Goal: Information Seeking & Learning: Learn about a topic

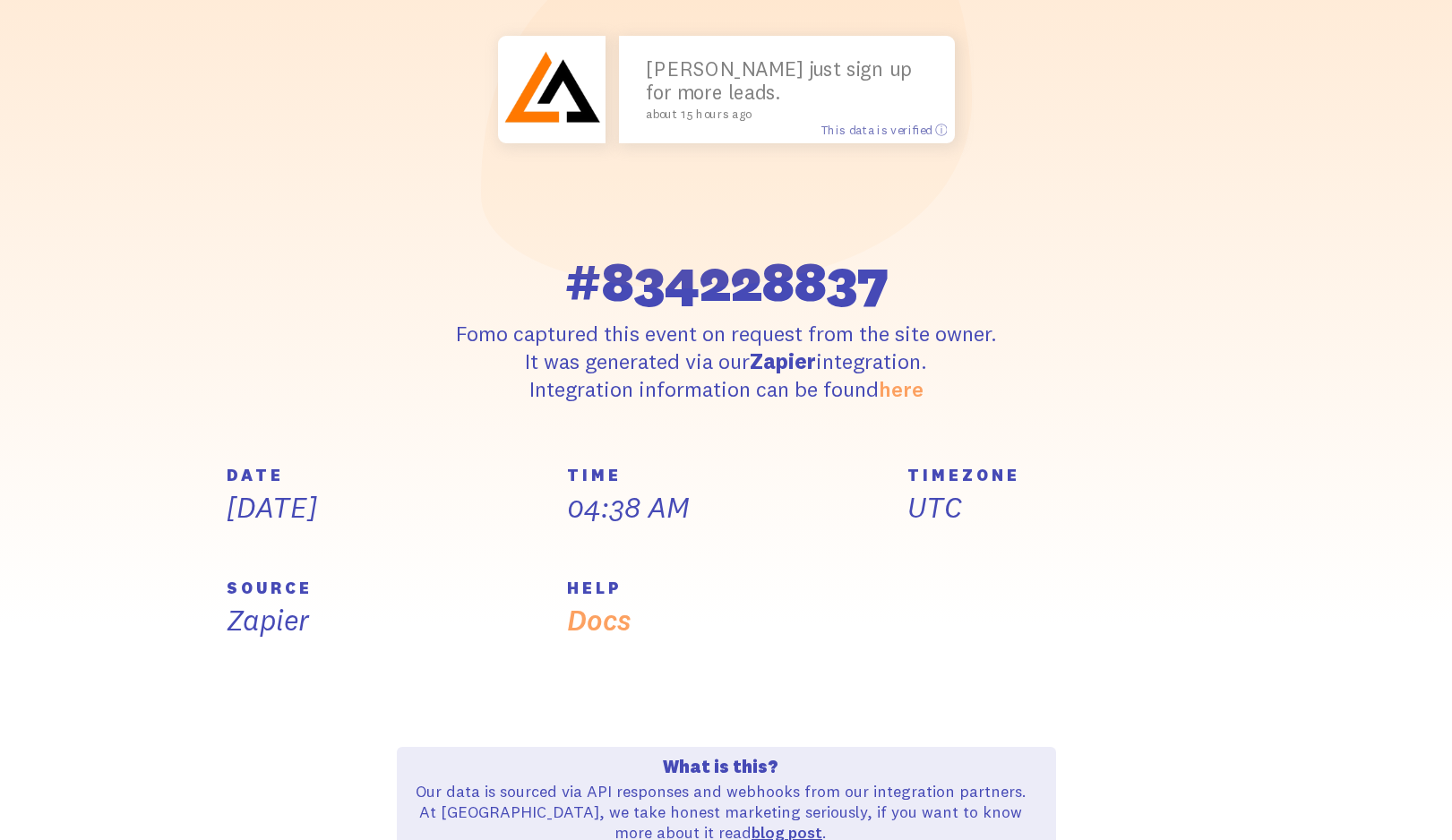
scroll to position [274, 0]
click at [469, 376] on p "Fomo captured this event on request from the site owner. It was generated via o…" at bounding box center [726, 360] width 659 height 84
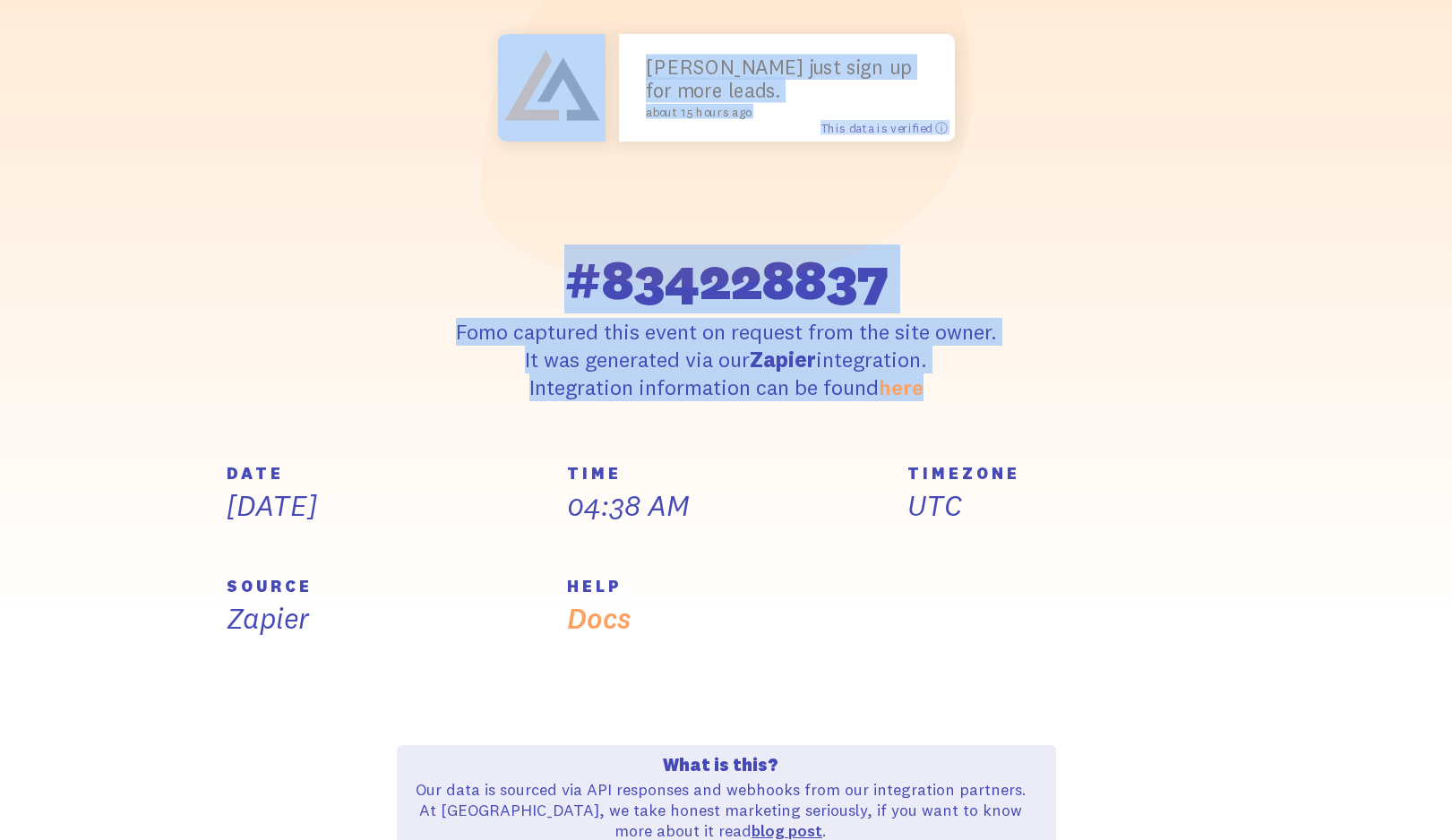
drag, startPoint x: 427, startPoint y: 218, endPoint x: 984, endPoint y: 387, distance: 582.1
click at [984, 388] on div "[PERSON_NAME] just sign up for more leads. about 15 hours ago This data is veri…" at bounding box center [726, 142] width 659 height 519
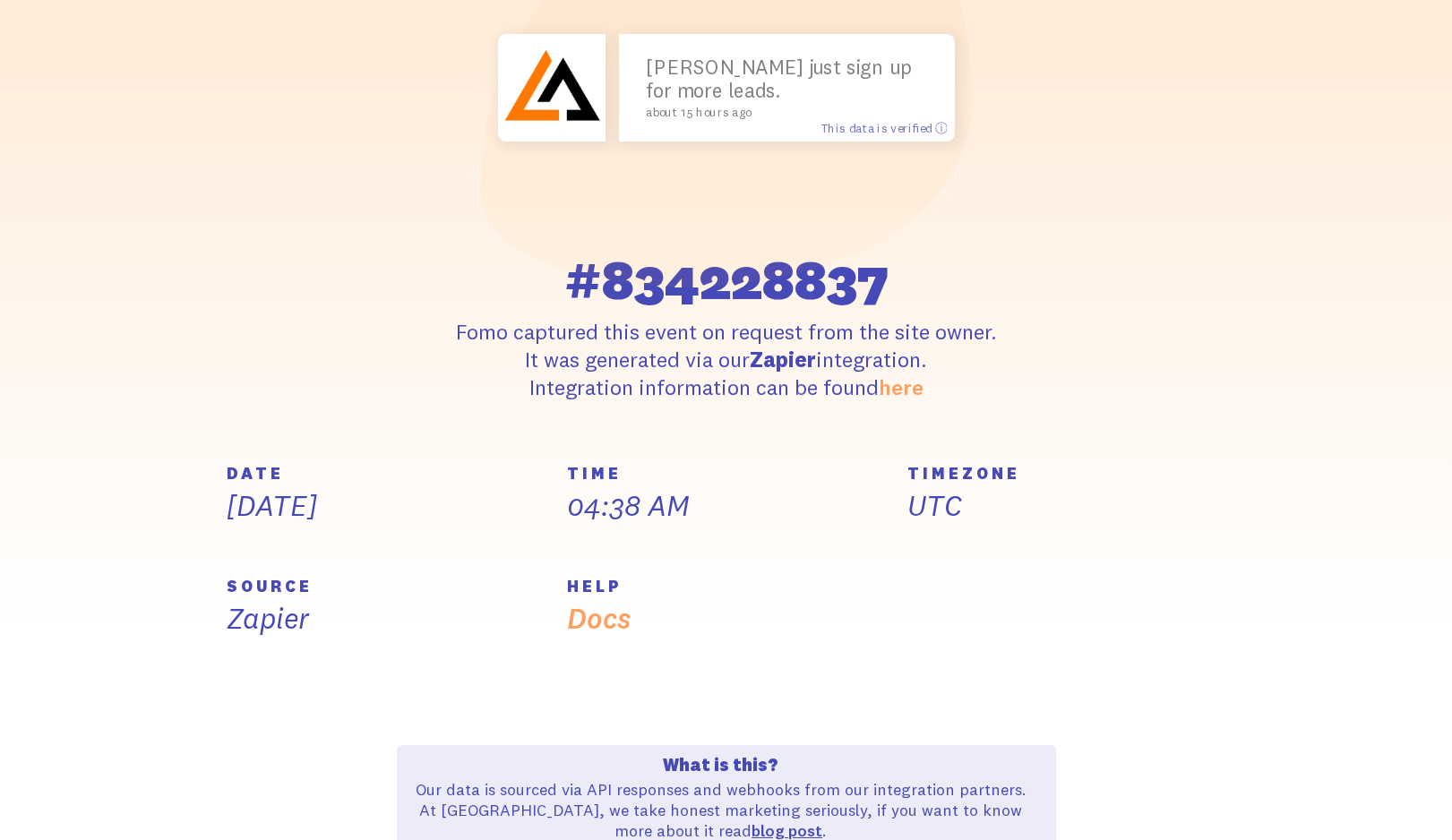
click at [366, 240] on div "[PERSON_NAME] just sign up for more leads. about 15 hours ago This data is veri…" at bounding box center [726, 142] width 1022 height 519
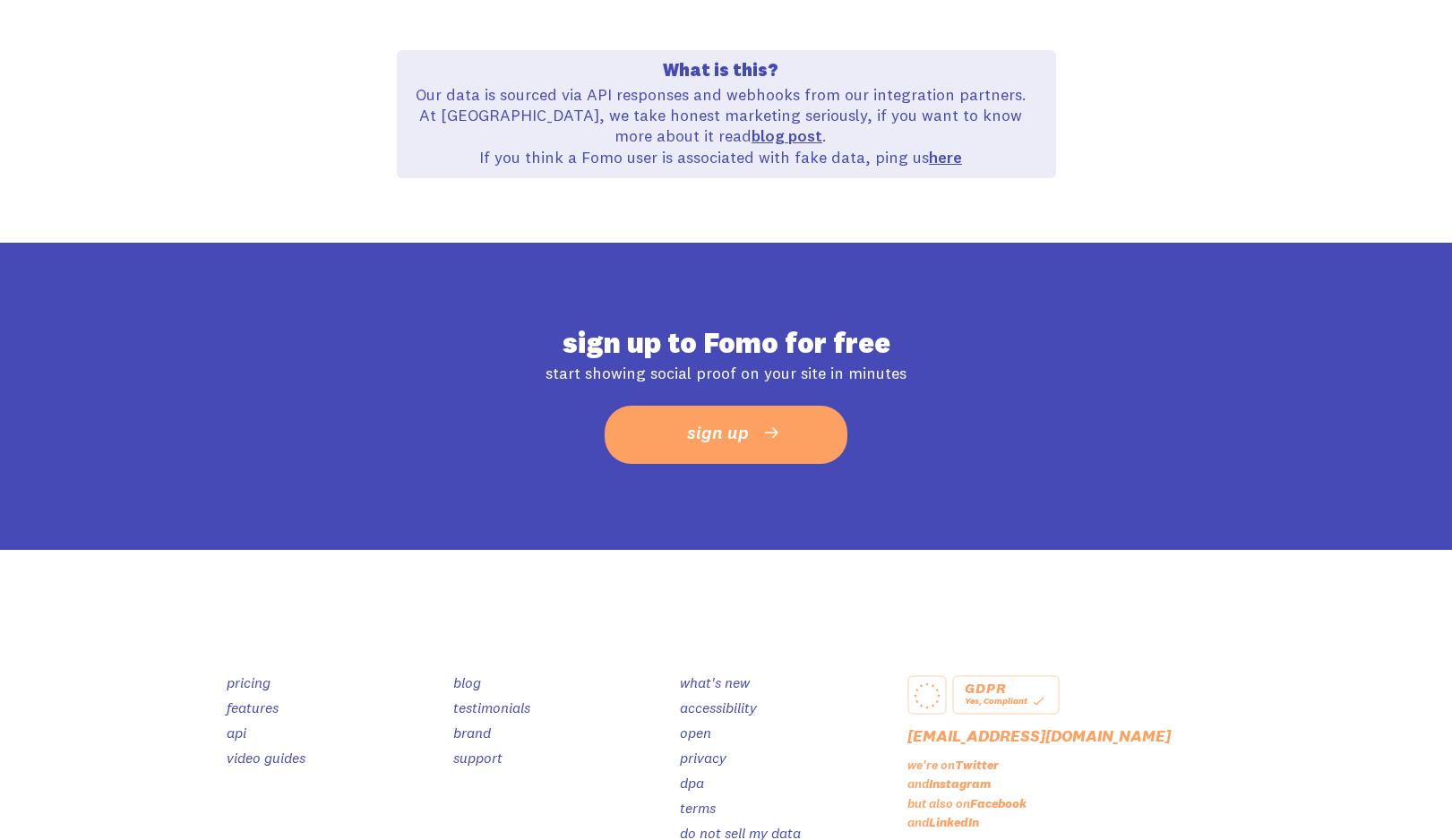
scroll to position [1111, 0]
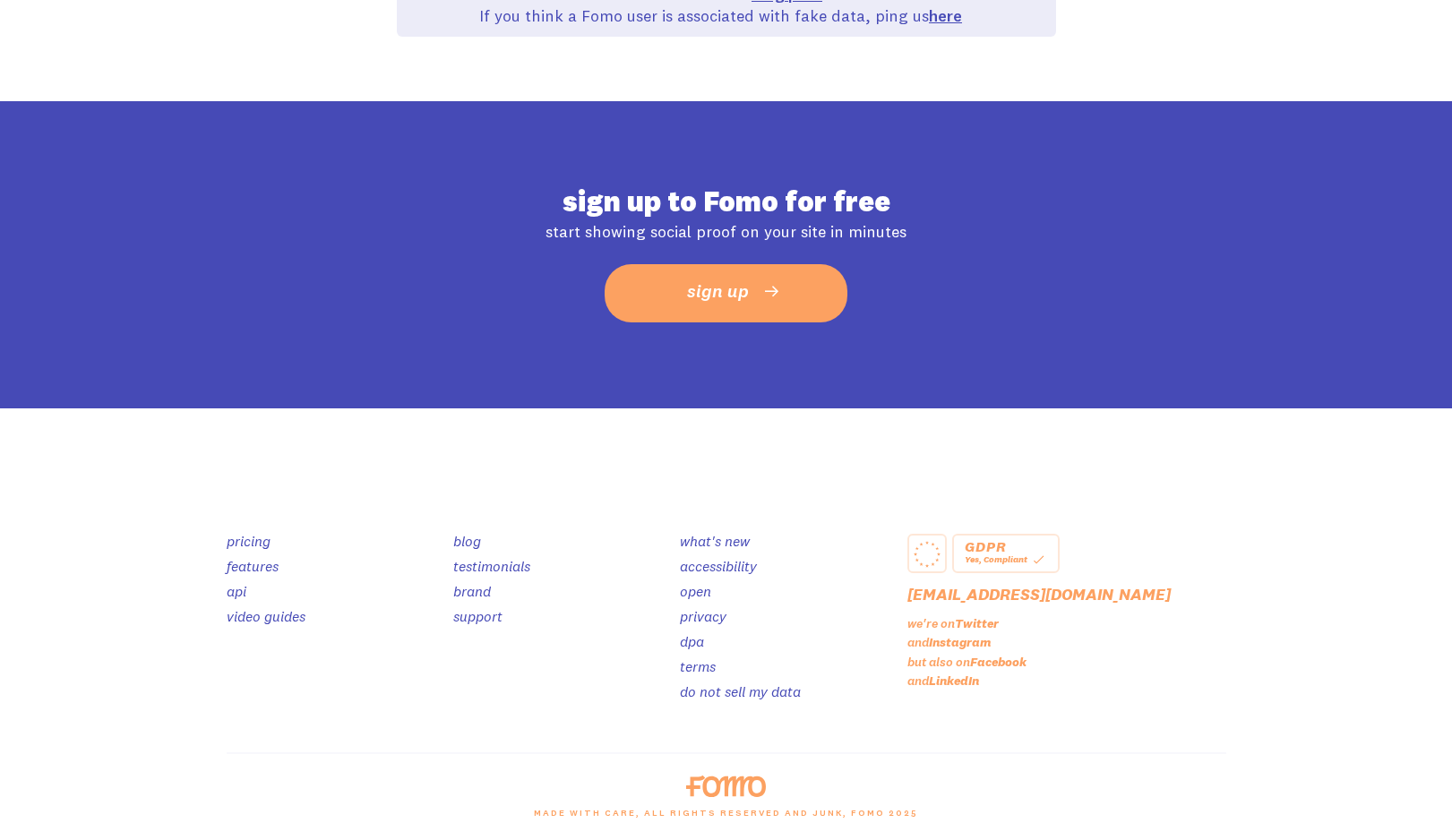
click at [241, 543] on link "pricing" at bounding box center [249, 541] width 44 height 18
